Goal: Information Seeking & Learning: Learn about a topic

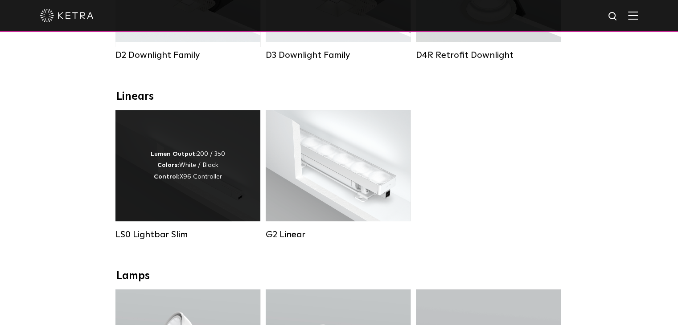
scroll to position [267, 0]
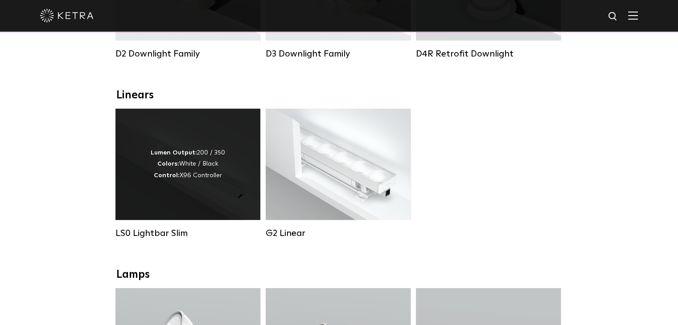
click at [214, 209] on div "Lumen Output: 200 / 350 Colors: White / Black Control: X96 Controller" at bounding box center [187, 164] width 145 height 111
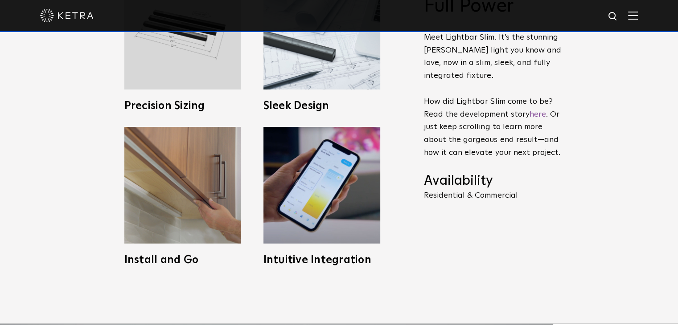
scroll to position [490, 0]
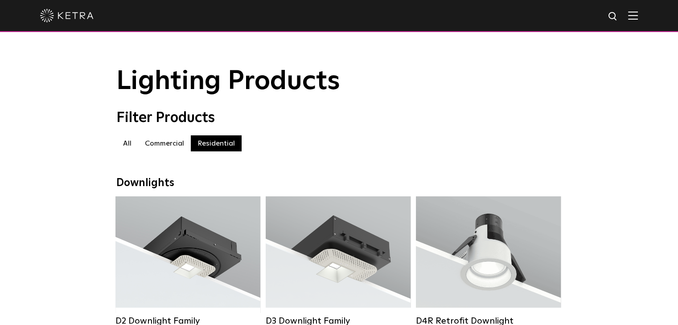
click at [153, 145] on label "Commercial" at bounding box center [164, 144] width 53 height 16
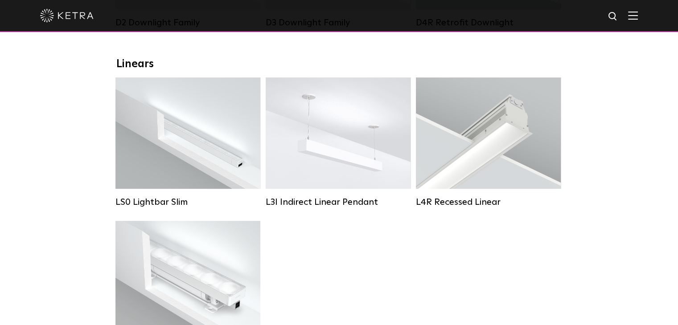
scroll to position [312, 0]
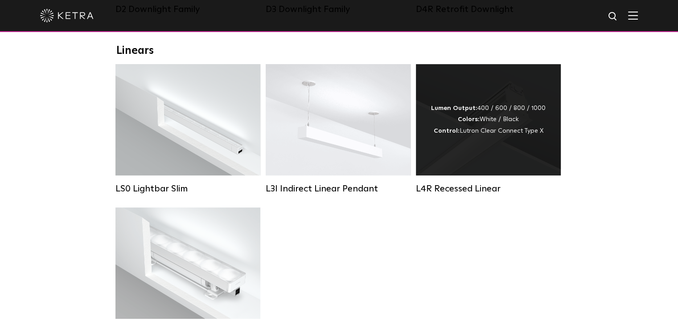
click at [455, 176] on div "Lumen Output: 400 / 600 / 800 / 1000 Colors: White / Black Control: Lutron Clea…" at bounding box center [488, 119] width 145 height 111
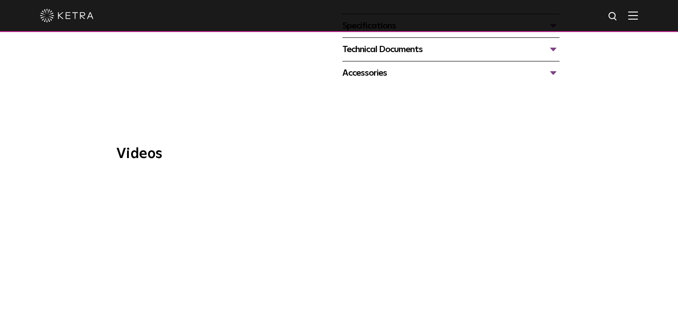
scroll to position [312, 0]
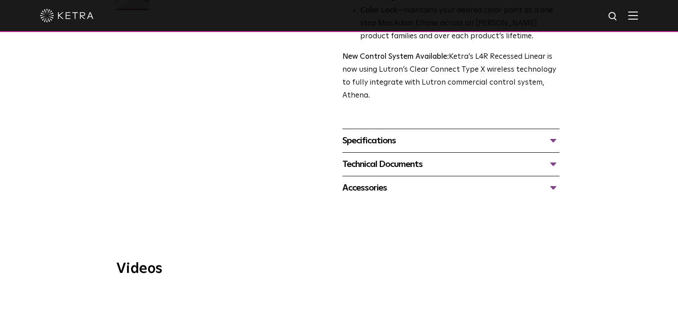
click at [393, 145] on div "Specifications" at bounding box center [450, 141] width 217 height 14
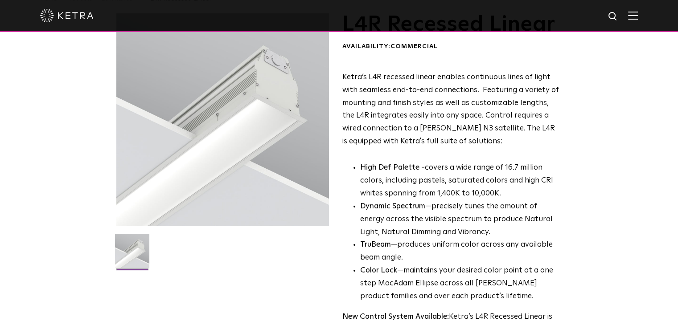
scroll to position [0, 0]
